Goal: Task Accomplishment & Management: Manage account settings

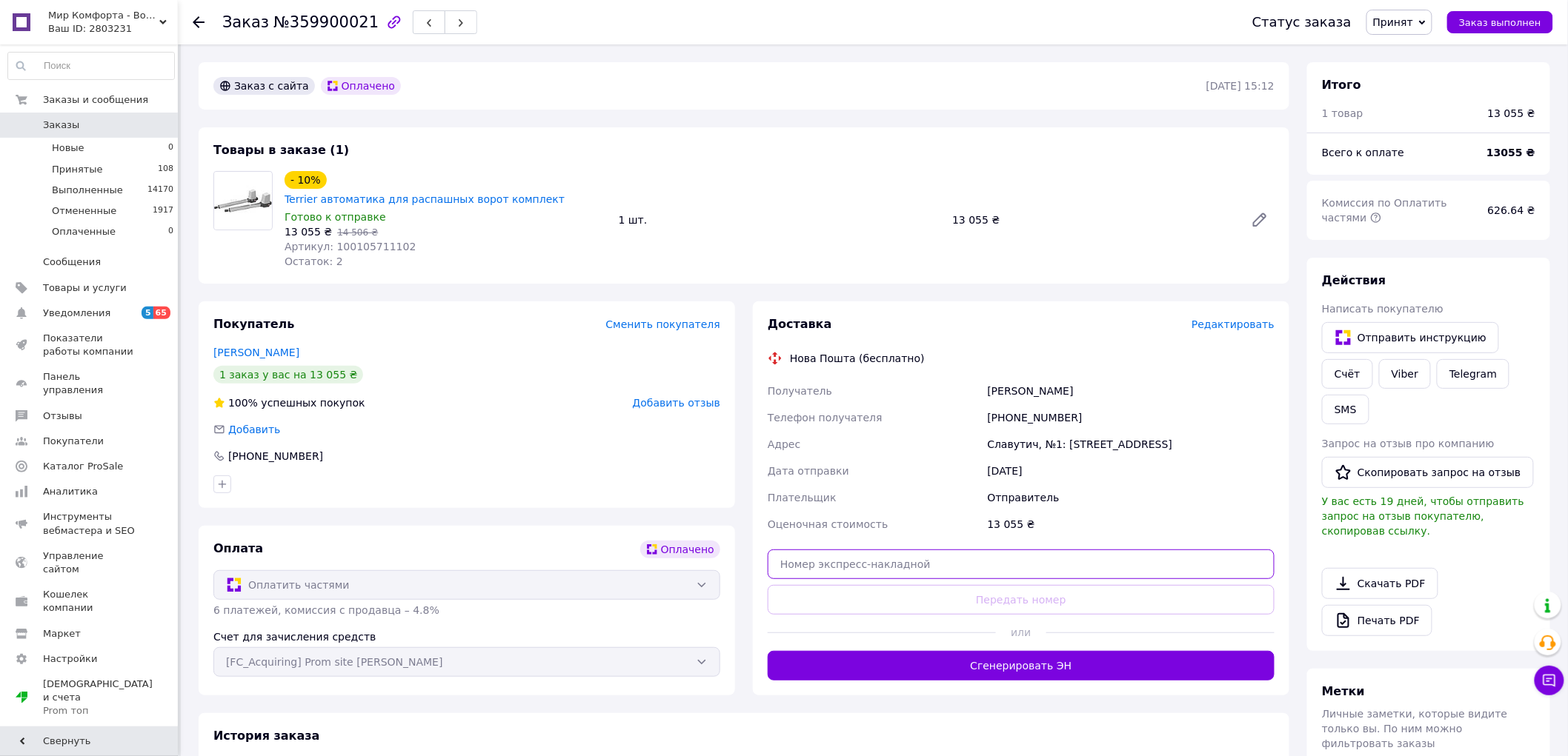
click at [907, 550] on input "text" at bounding box center [1021, 564] width 507 height 30
paste input "20451243988629"
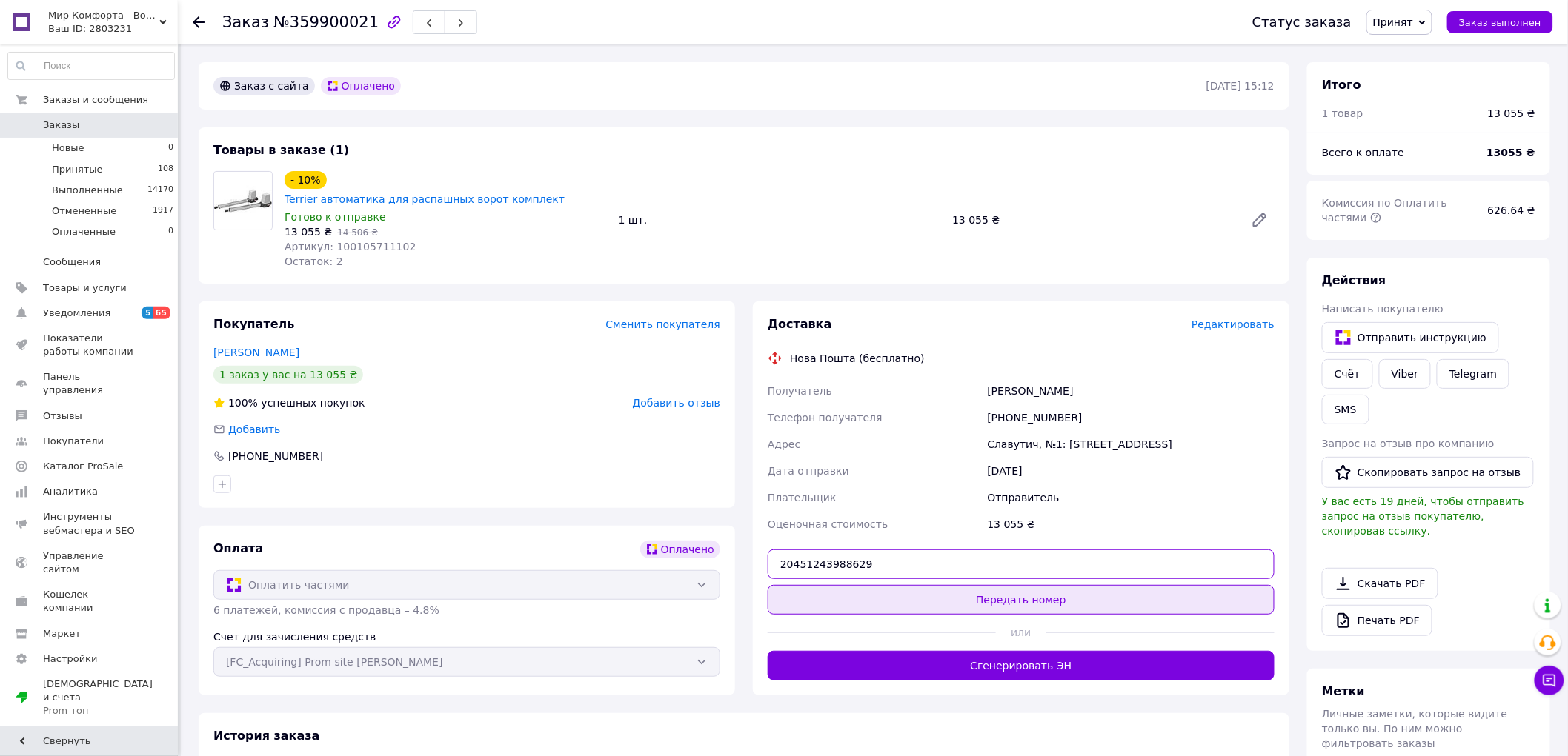
type input "20451243988629"
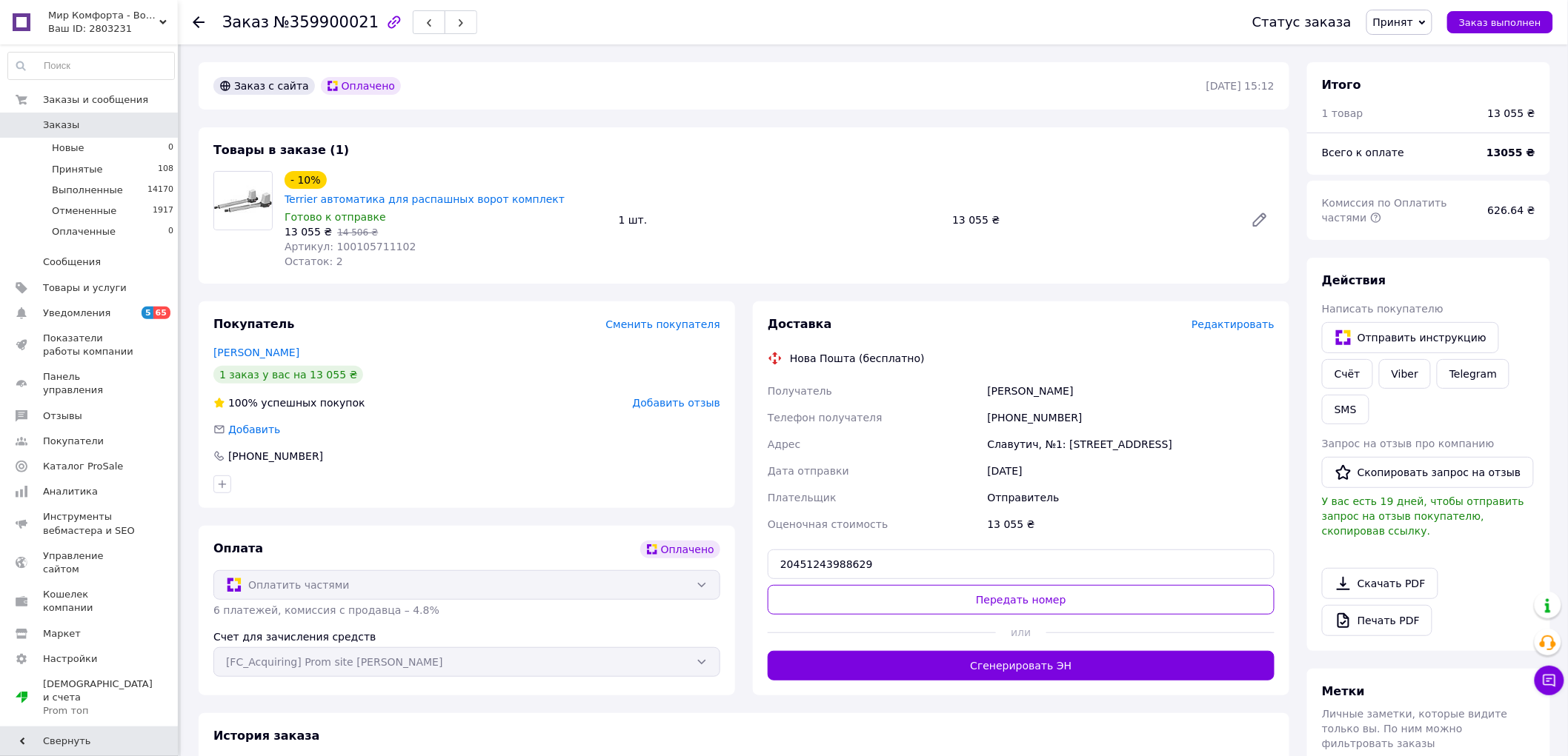
click at [907, 585] on button "Передать номер" at bounding box center [1021, 599] width 507 height 30
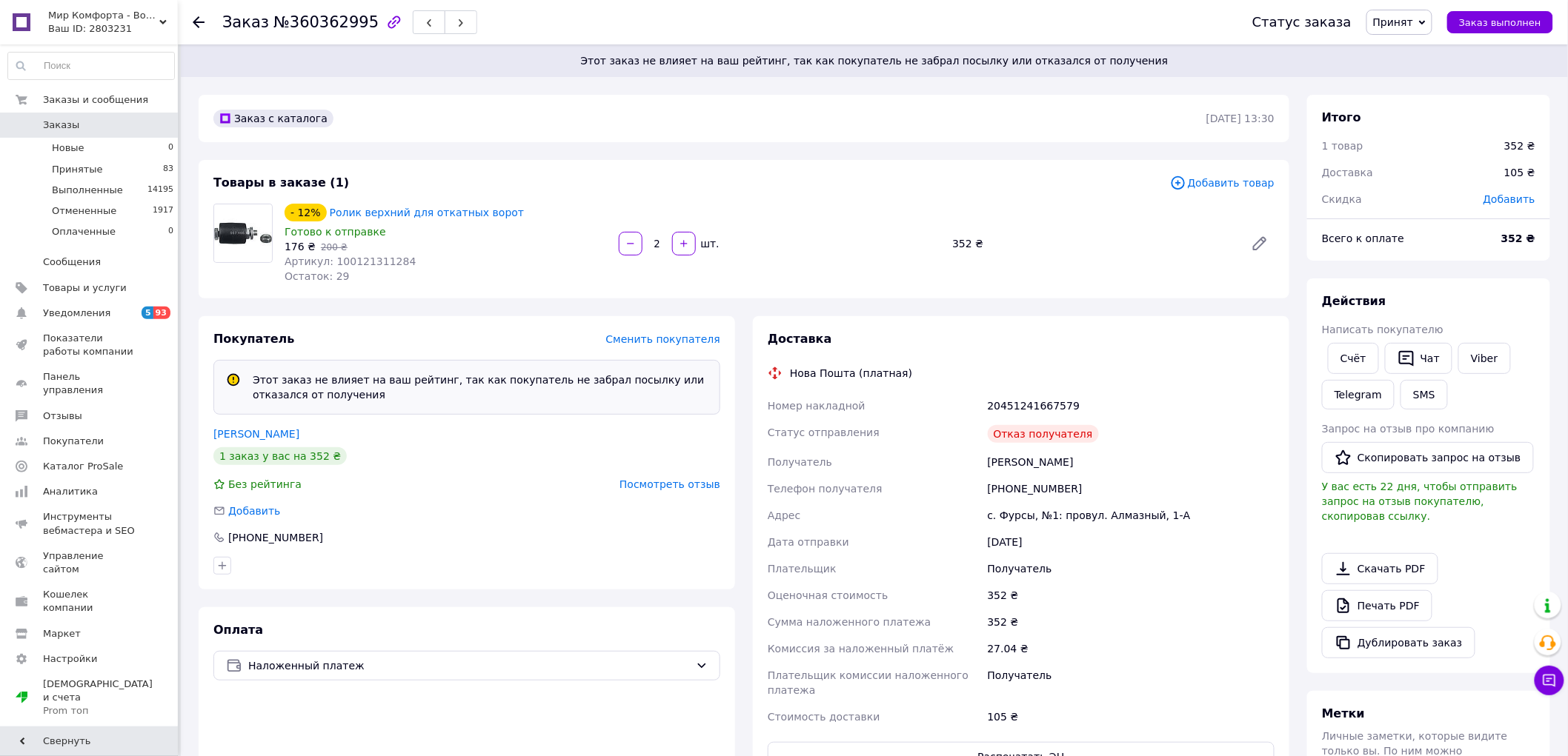
drag, startPoint x: 1399, startPoint y: 25, endPoint x: 1404, endPoint y: 65, distance: 40.3
click at [1400, 27] on span "Принят" at bounding box center [1393, 22] width 40 height 12
click at [1409, 73] on li "Отменен" at bounding box center [1406, 74] width 78 height 22
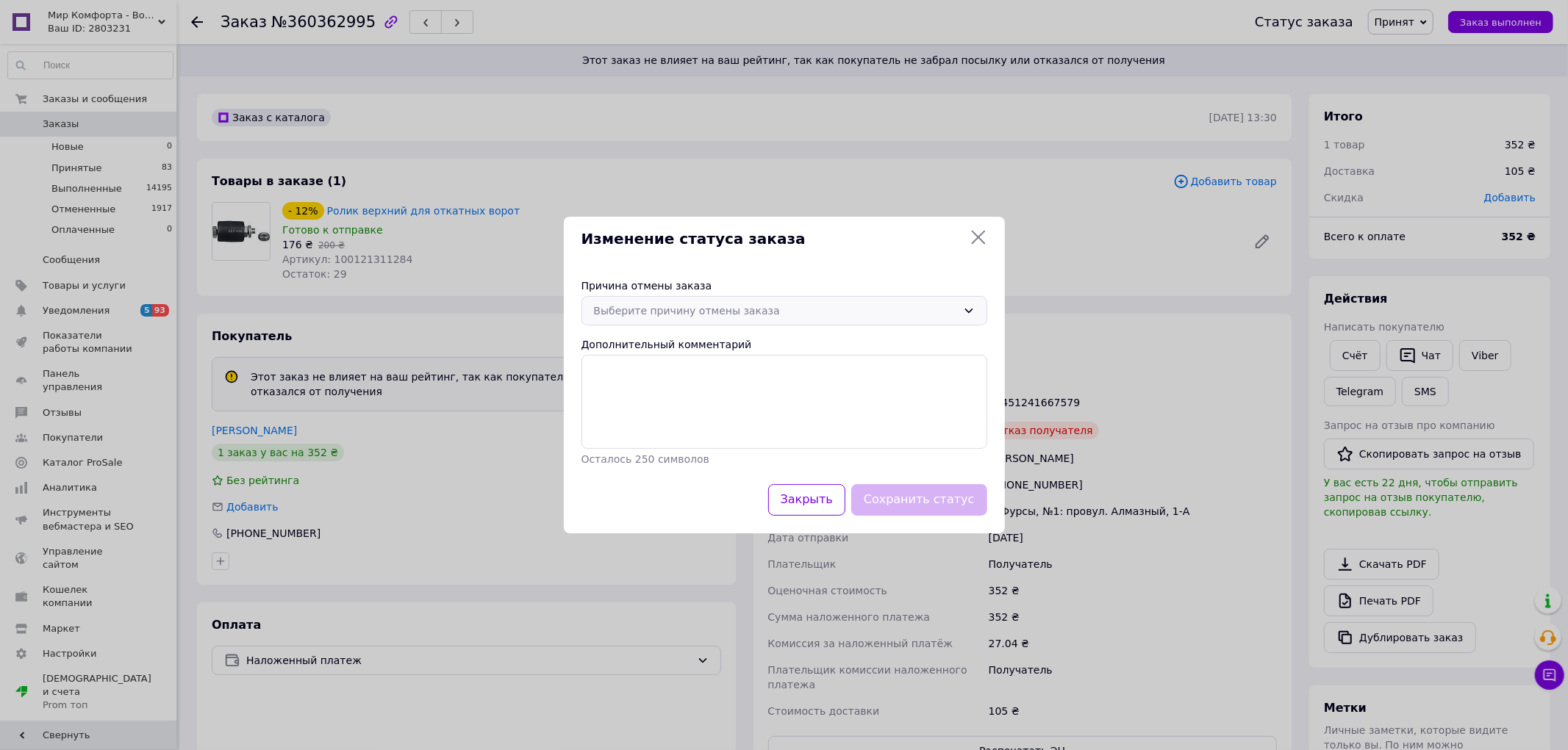
click at [700, 310] on div "Выберите причину отмены заказа" at bounding box center [775, 310] width 363 height 16
click at [633, 393] on li "Оплата не поступила" at bounding box center [784, 398] width 404 height 28
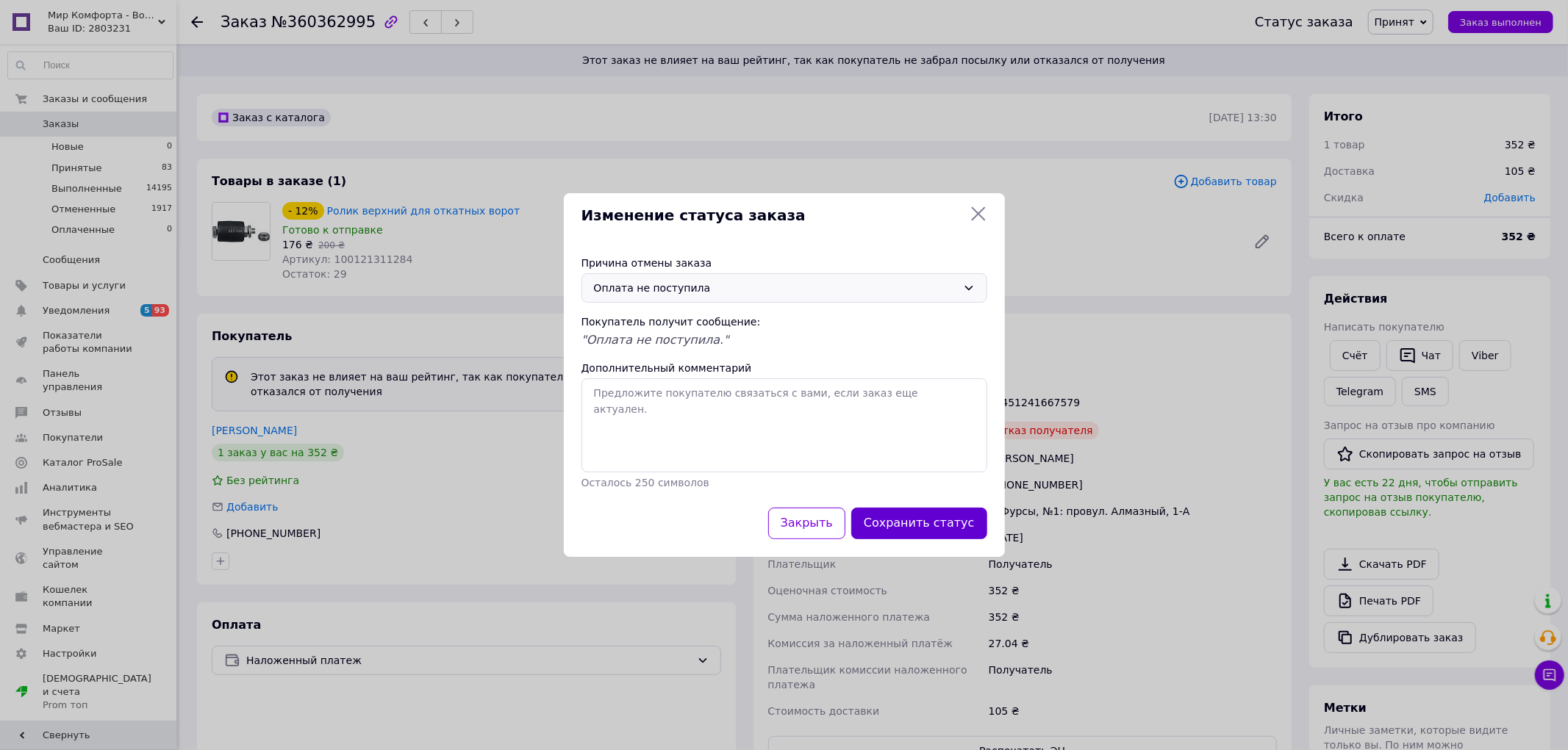
click at [956, 520] on button "Сохранить статус" at bounding box center [919, 523] width 136 height 32
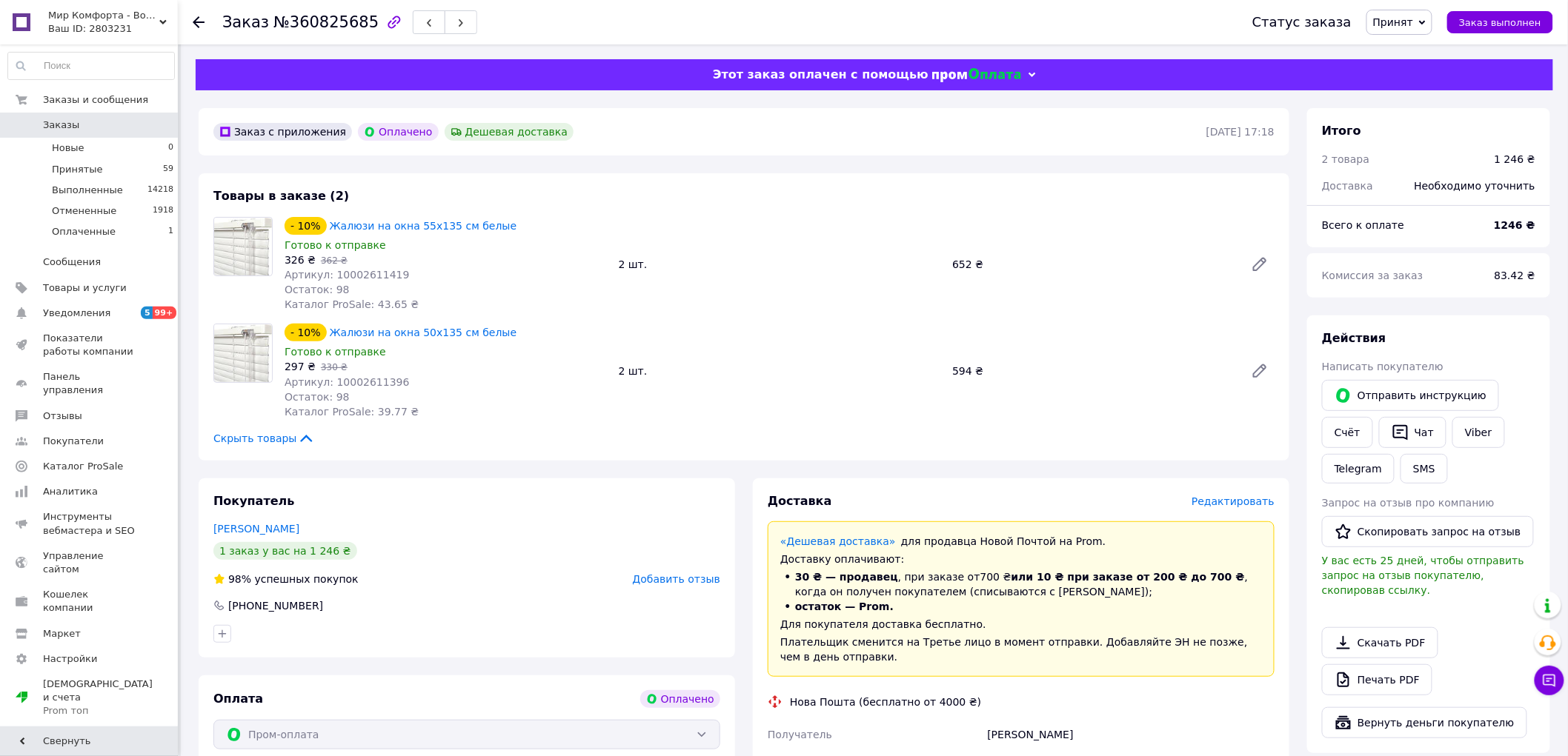
scroll to position [329, 0]
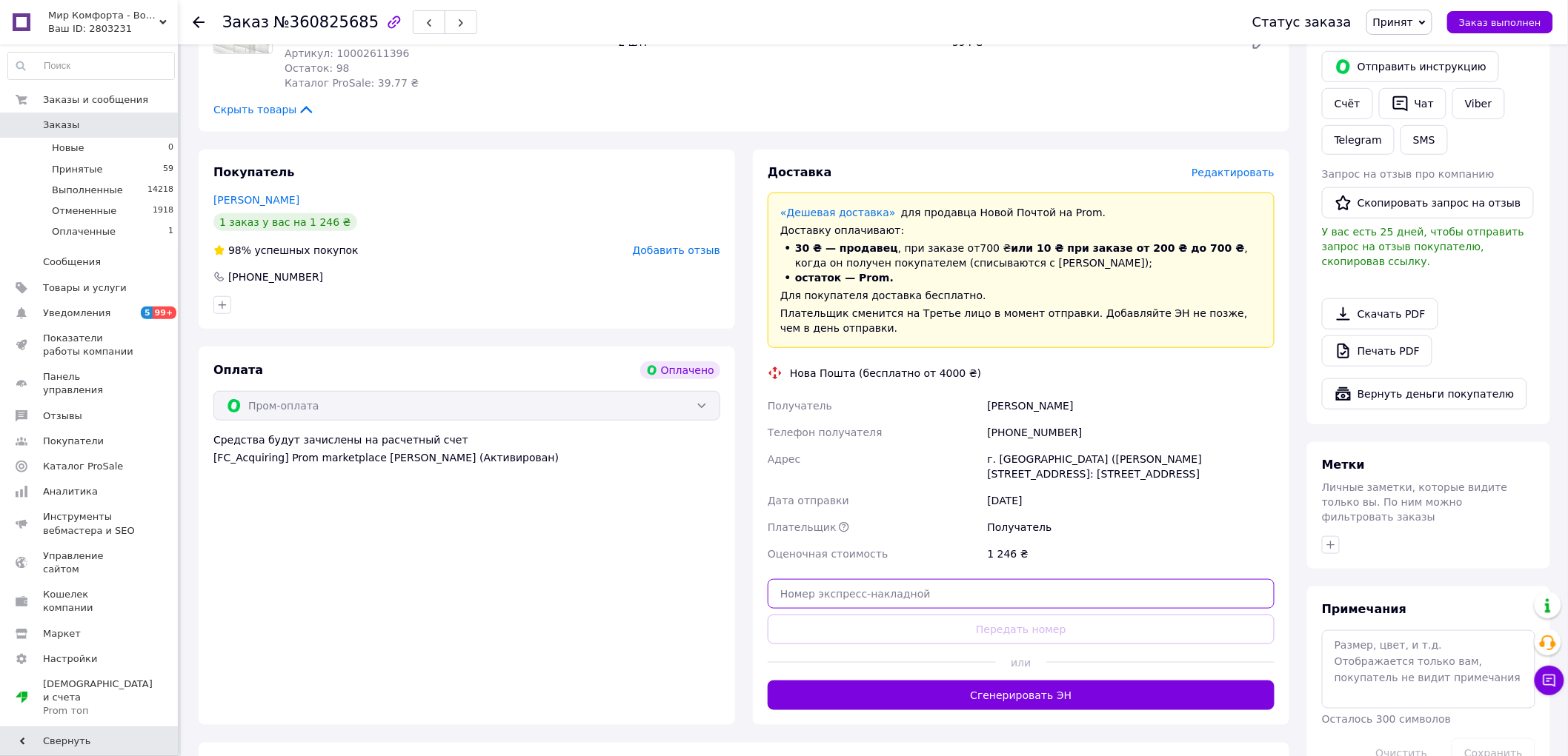
click at [876, 597] on input "text" at bounding box center [1021, 593] width 507 height 30
paste input "20451247276922"
type input "20451247276922"
click at [882, 632] on button "Передать номер" at bounding box center [1021, 629] width 507 height 30
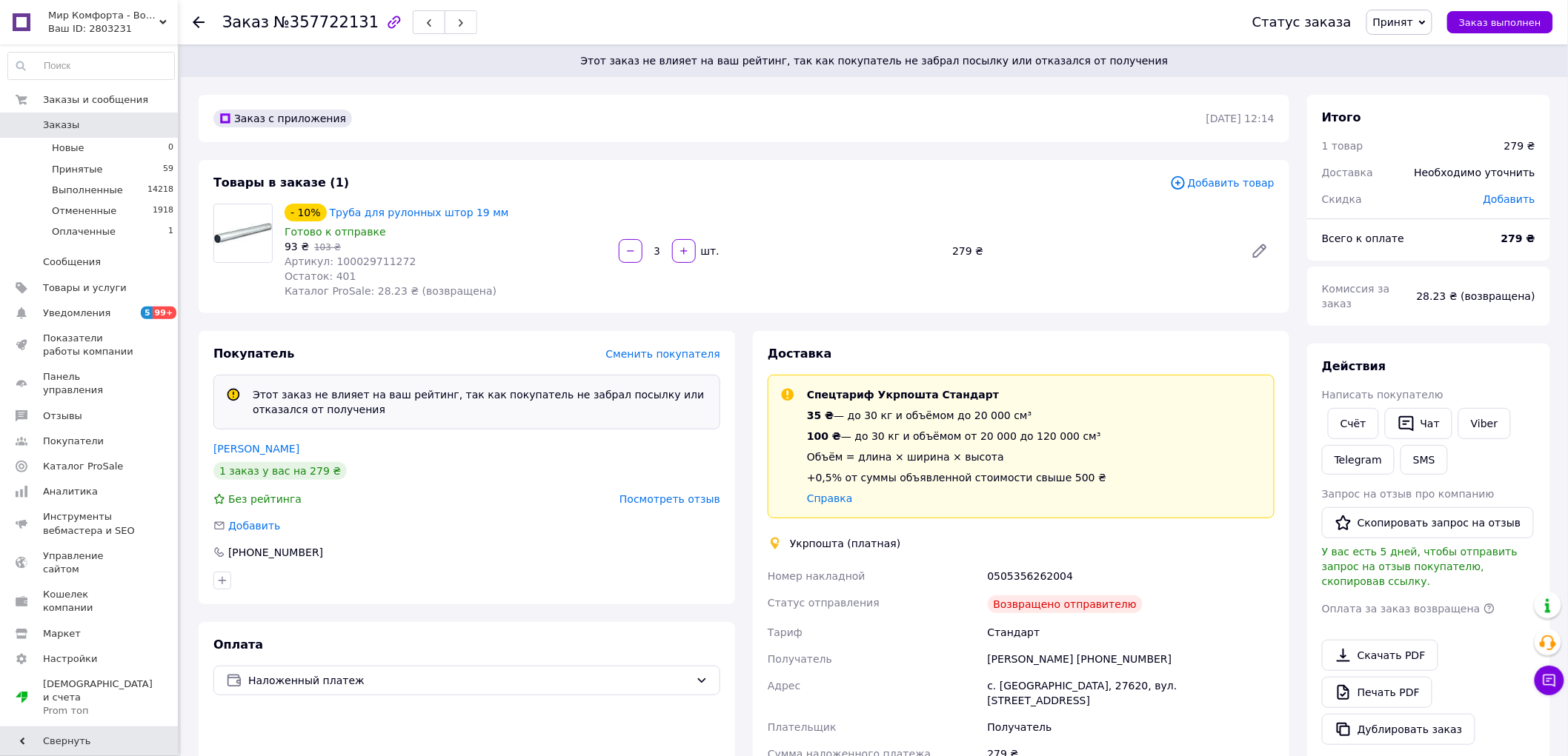
click at [1413, 23] on span "Принят" at bounding box center [1393, 22] width 40 height 12
click at [1410, 71] on li "Отменен" at bounding box center [1406, 74] width 78 height 22
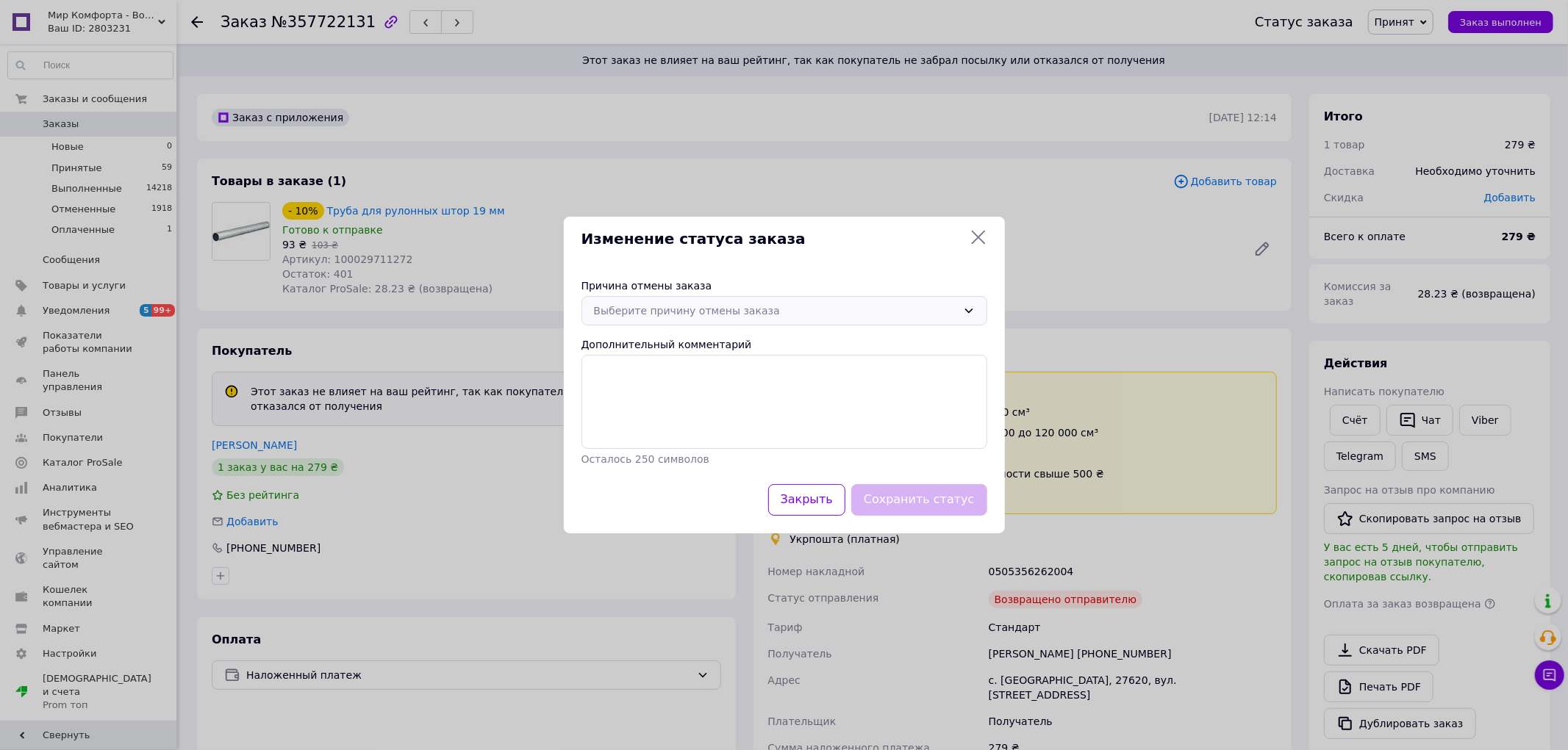
click at [712, 325] on div "Выберите причину отмены заказа" at bounding box center [784, 310] width 405 height 30
click at [645, 390] on li "Оплата не поступила" at bounding box center [784, 398] width 404 height 28
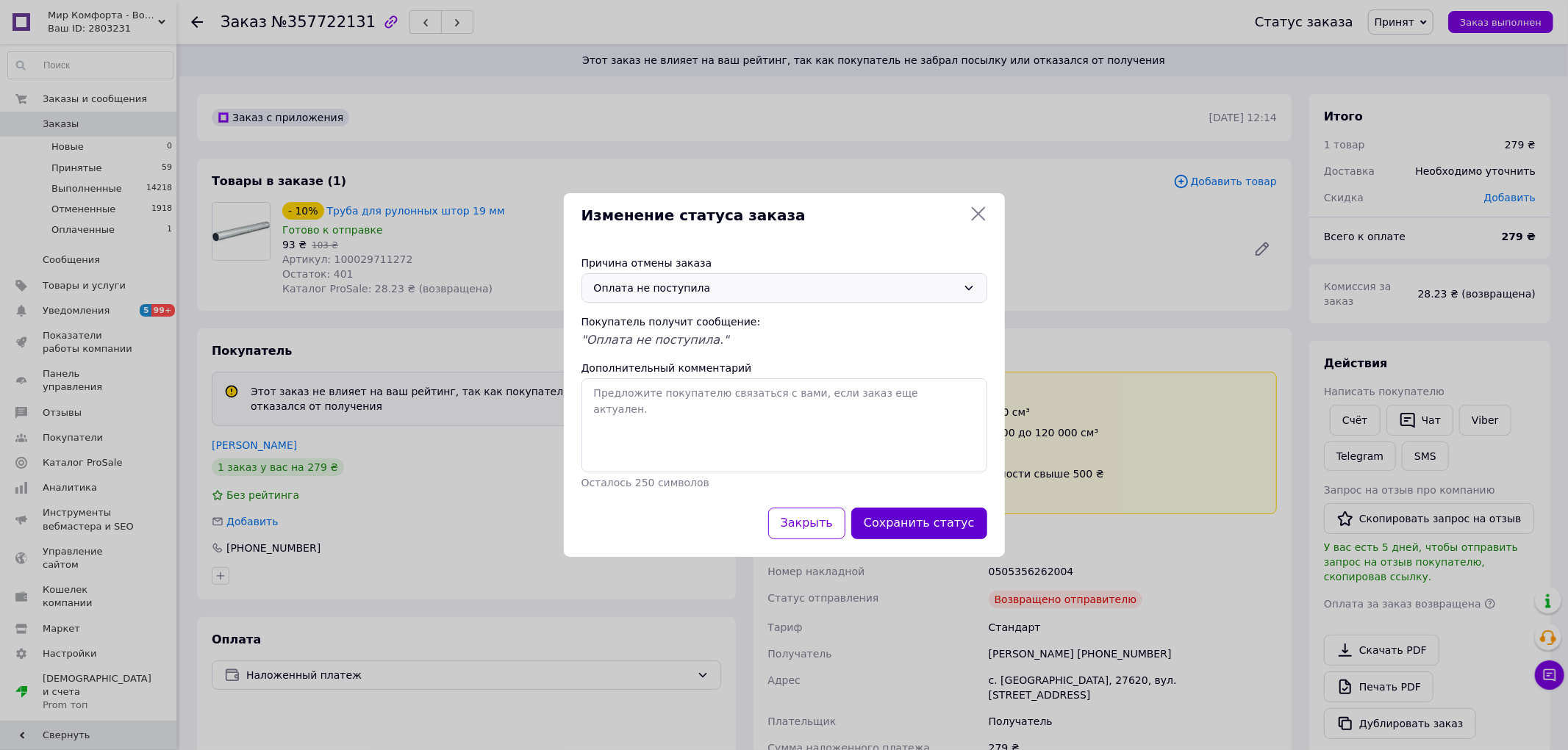
click at [916, 515] on button "Сохранить статус" at bounding box center [919, 523] width 136 height 32
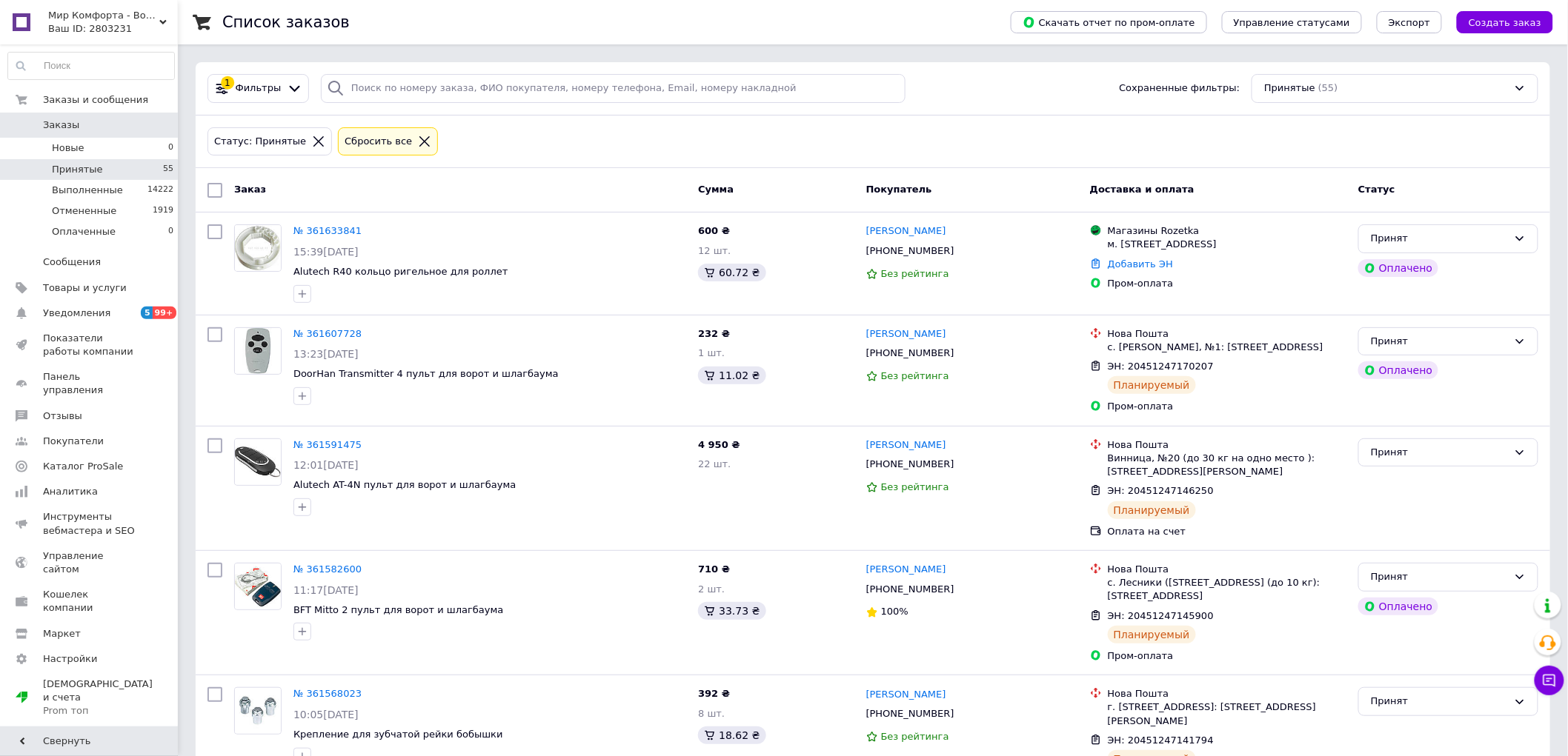
click at [85, 678] on span "Тарифы и счета Prom топ" at bounding box center [97, 698] width 109 height 41
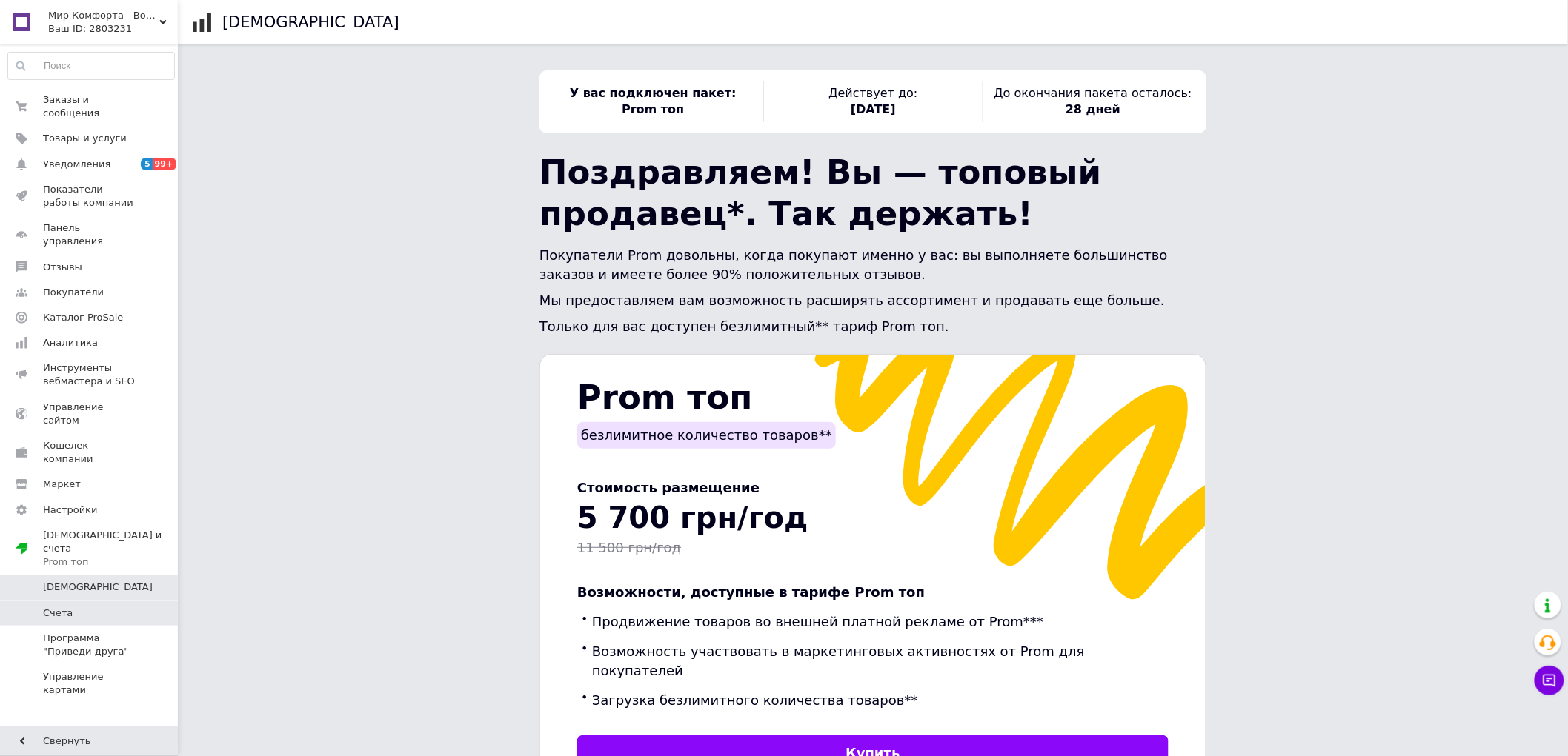
click at [79, 607] on span "Счета" at bounding box center [89, 614] width 94 height 14
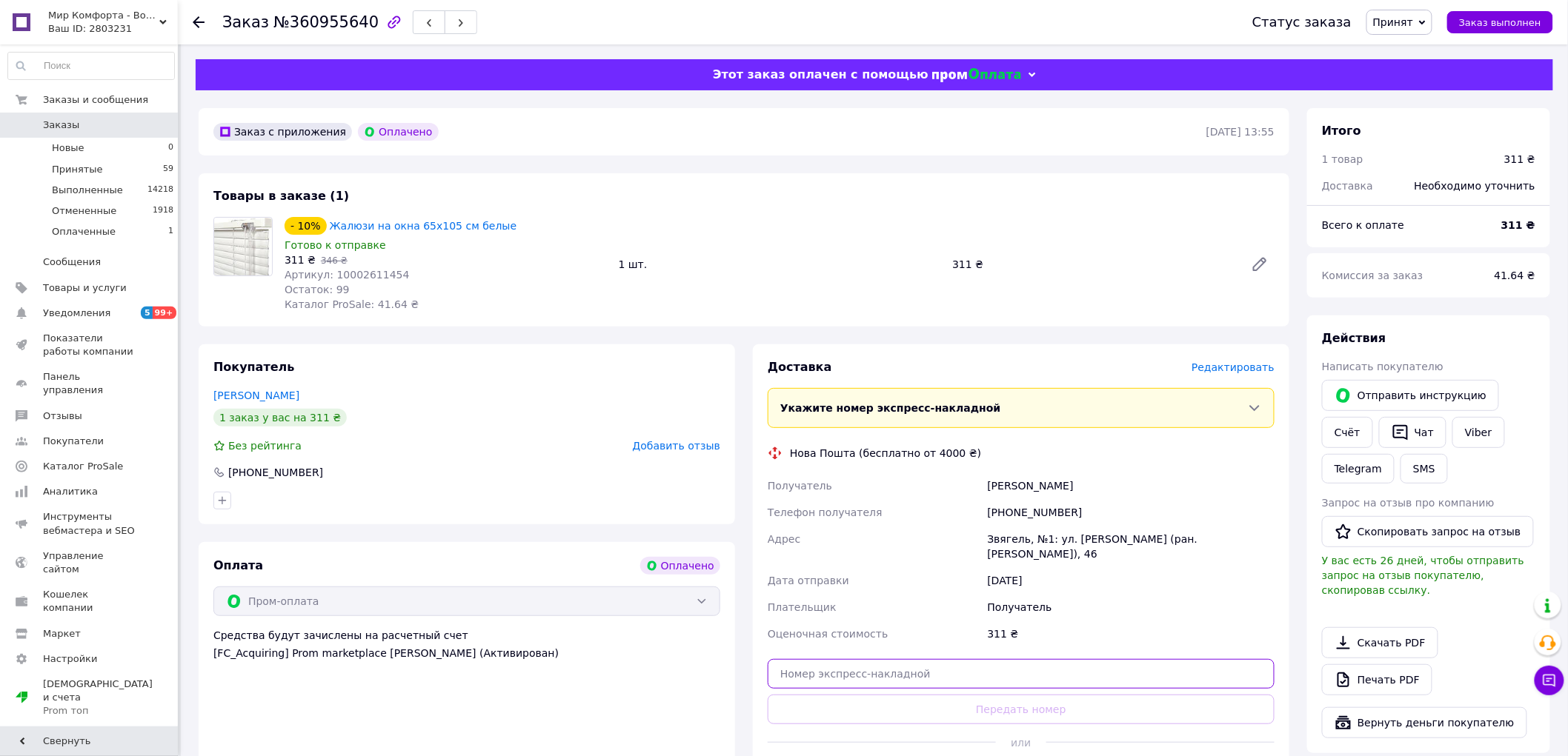
click at [847, 680] on input "text" at bounding box center [1021, 674] width 507 height 30
paste input "20451247291556"
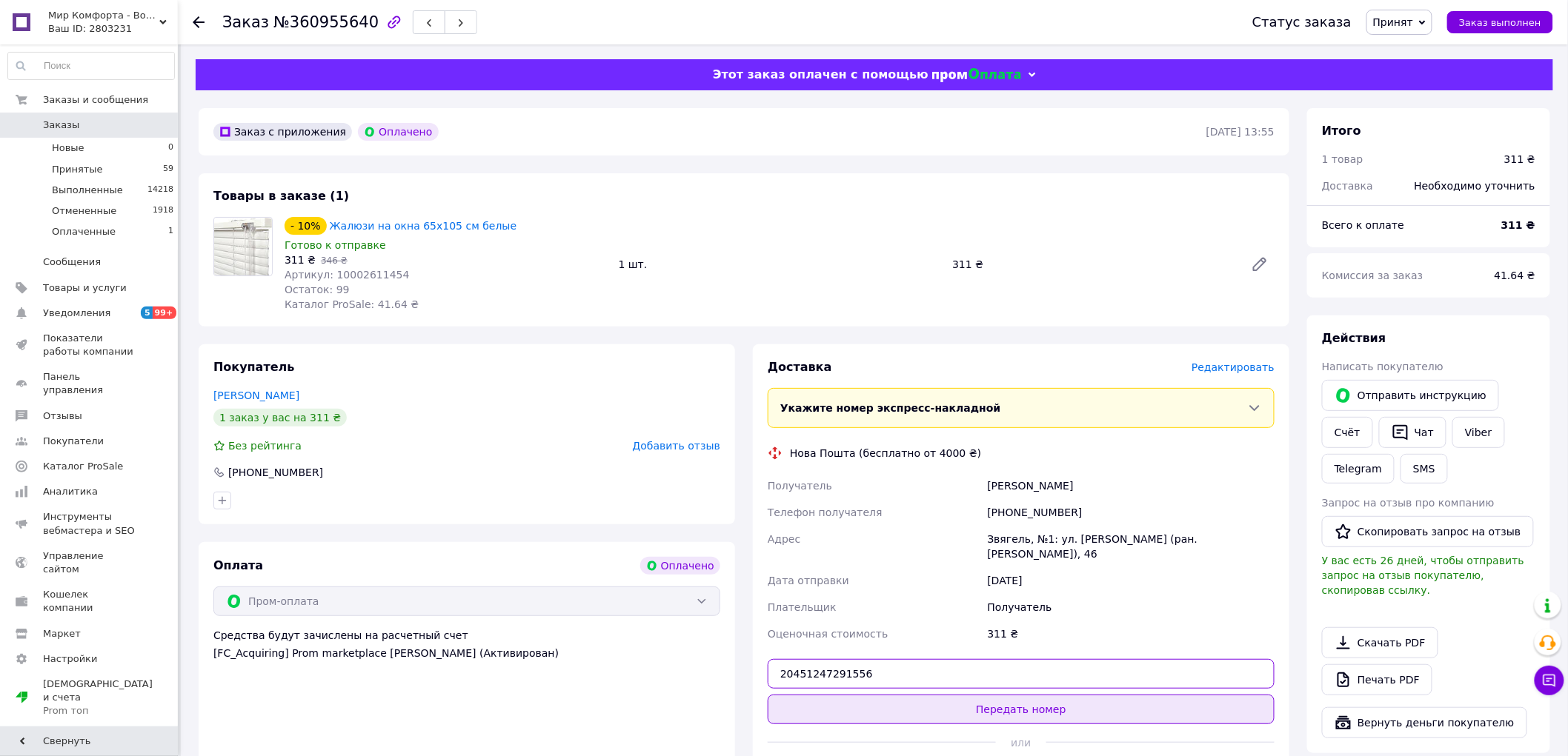
type input "20451247291556"
click at [854, 711] on button "Передать номер" at bounding box center [1021, 710] width 507 height 30
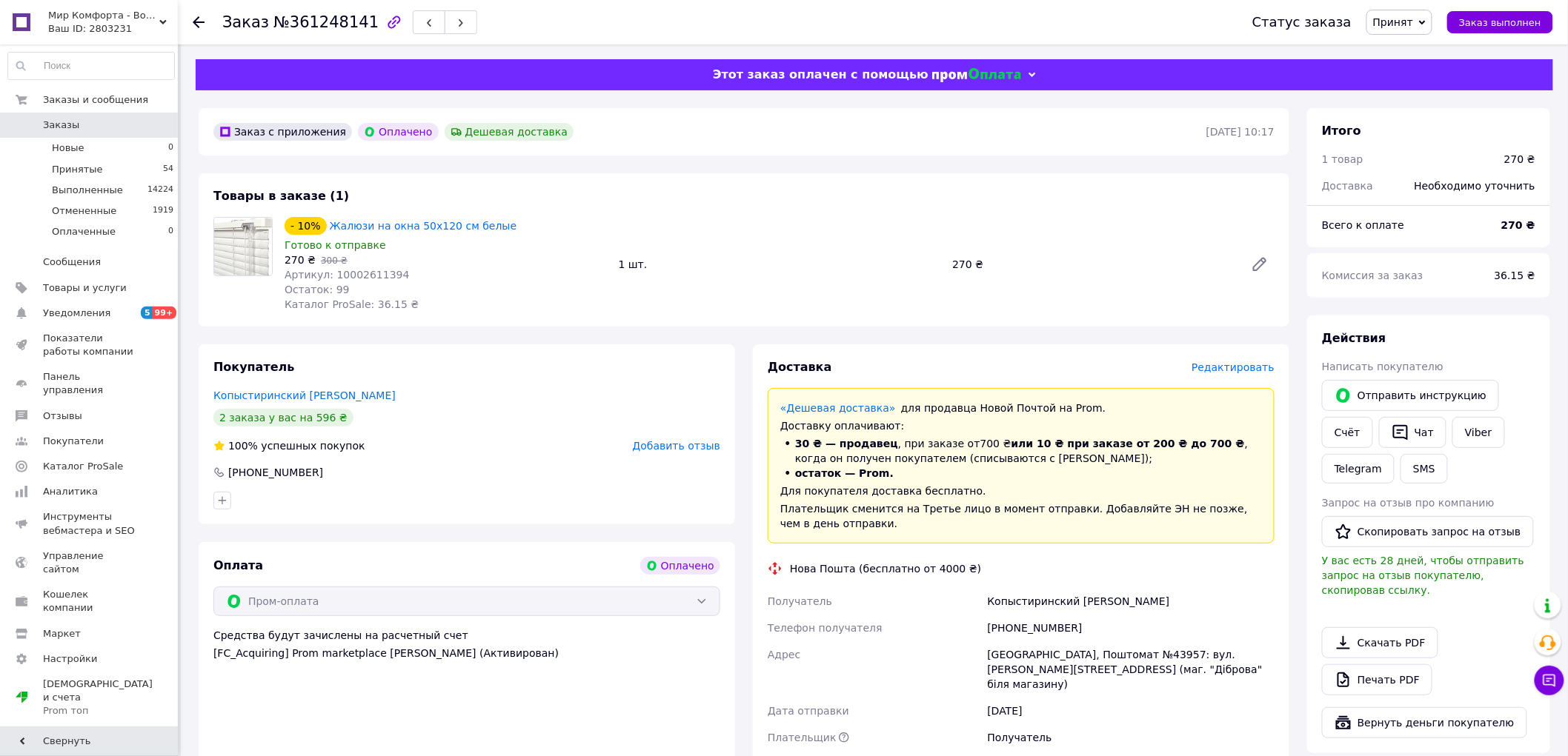
scroll to position [247, 0]
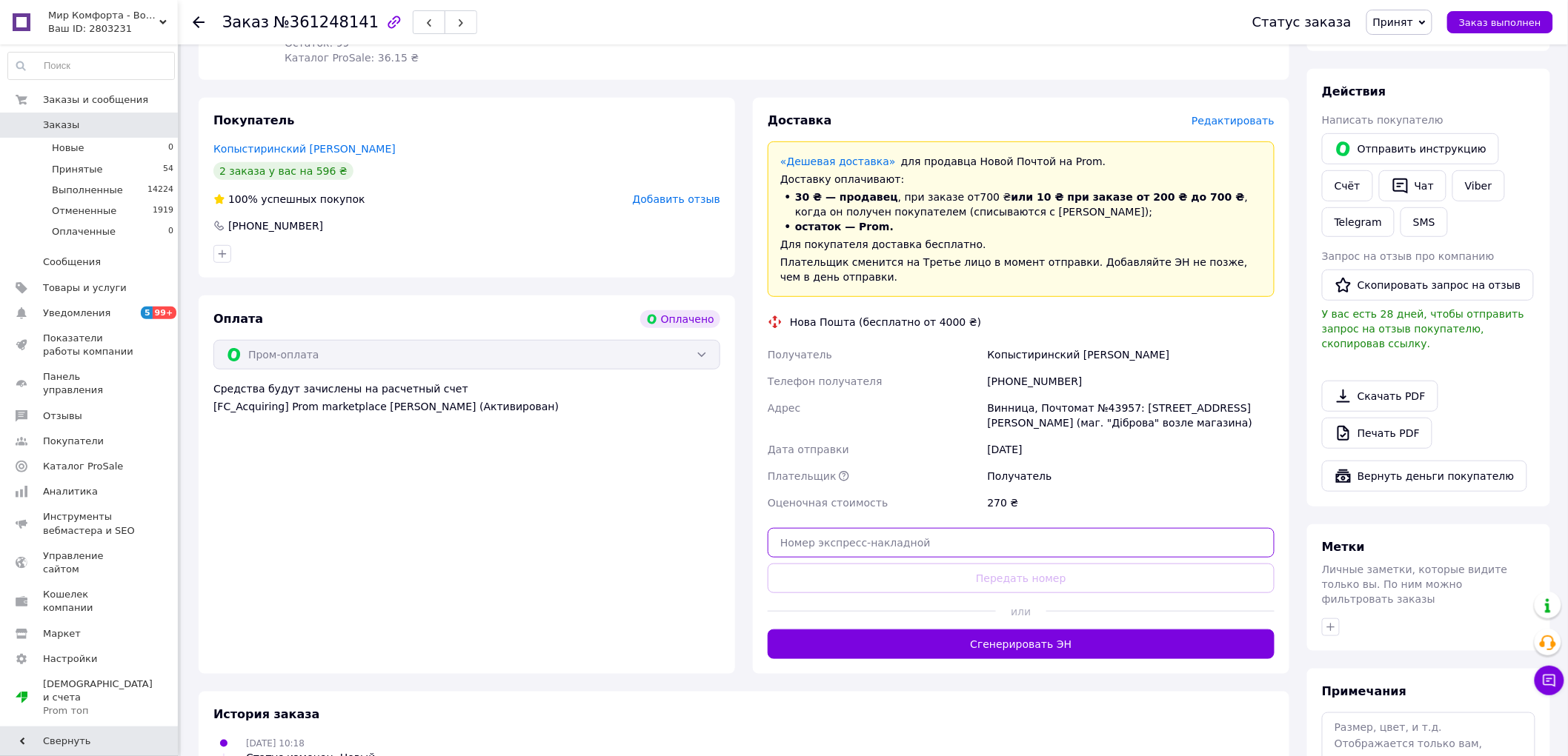
click at [929, 541] on input "text" at bounding box center [1021, 543] width 507 height 30
paste input "20451247300879"
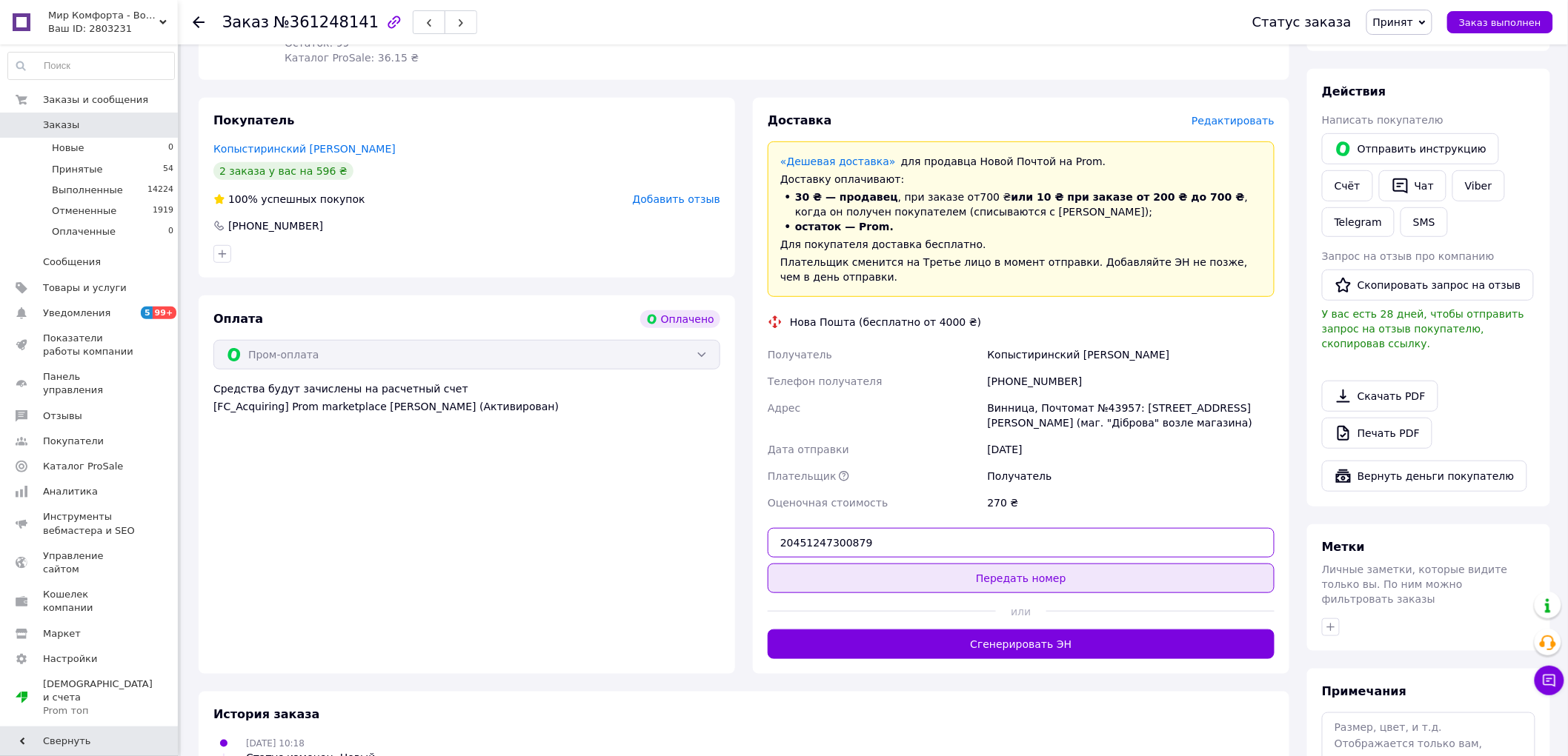
type input "20451247300879"
drag, startPoint x: 919, startPoint y: 582, endPoint x: 910, endPoint y: 581, distance: 9.1
click at [917, 582] on button "Передать номер" at bounding box center [1021, 578] width 507 height 30
